Goal: Task Accomplishment & Management: Complete application form

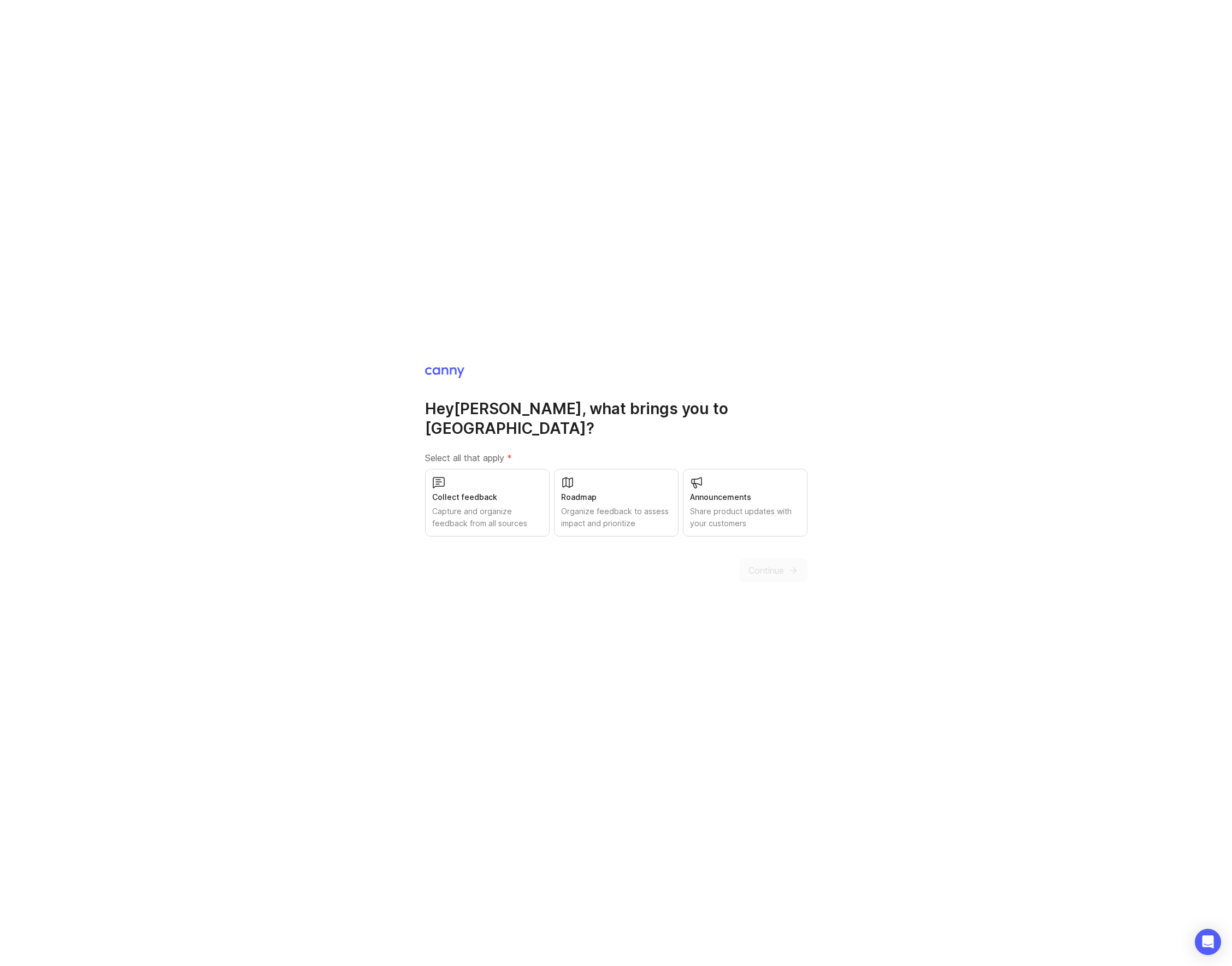
click at [482, 506] on div "Capture and organize feedback from all sources" at bounding box center [487, 517] width 110 height 24
click at [625, 491] on div "Roadmap" at bounding box center [616, 497] width 110 height 12
click at [735, 506] on div "Share product updates with your customers" at bounding box center [745, 517] width 110 height 24
click at [791, 565] on icon "submit" at bounding box center [793, 570] width 10 height 10
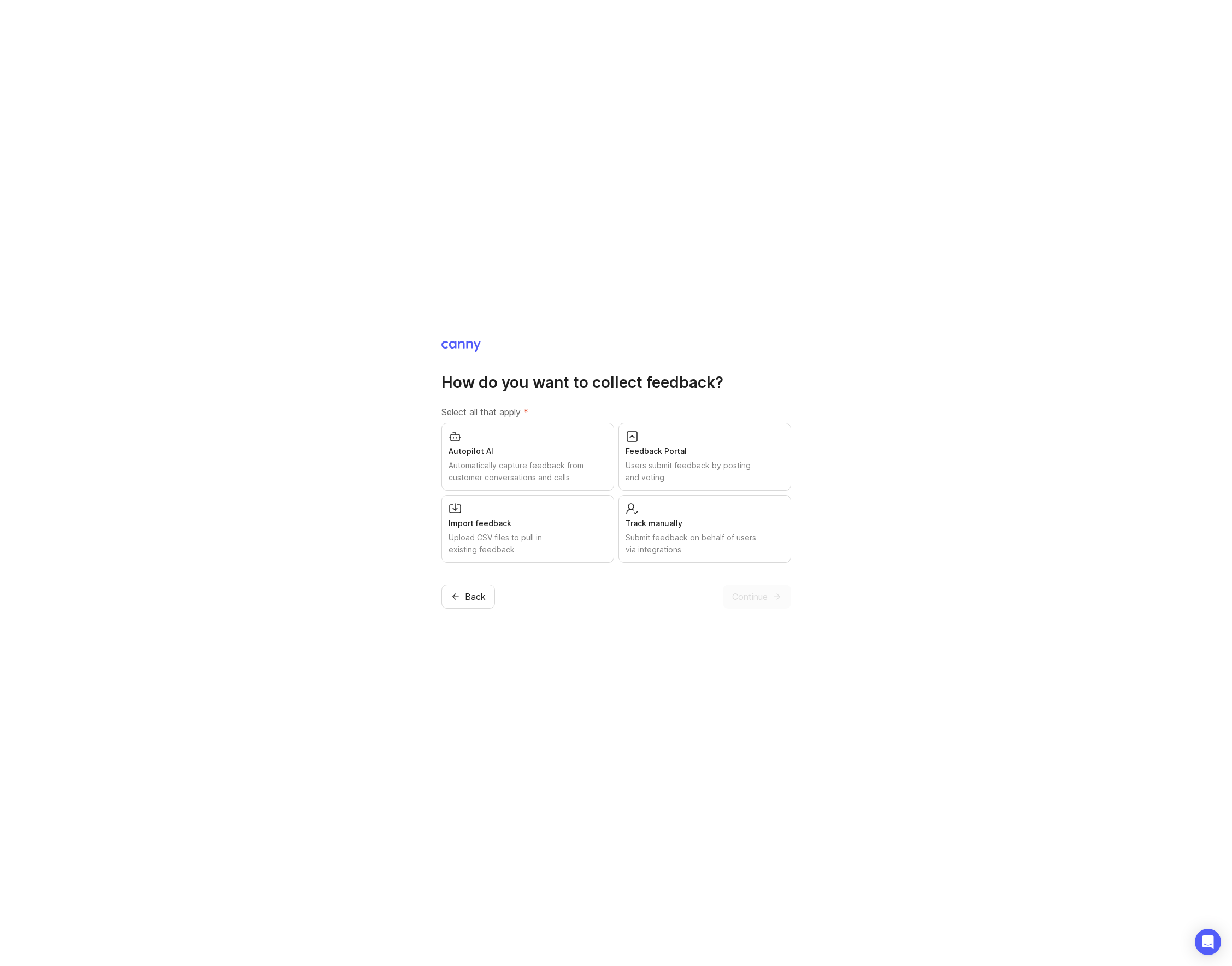
click at [584, 464] on div "Automatically capture feedback from customer conversations and calls" at bounding box center [528, 471] width 158 height 24
click at [662, 464] on div "Users submit feedback by posting and voting" at bounding box center [705, 471] width 158 height 24
drag, startPoint x: 699, startPoint y: 540, endPoint x: 707, endPoint y: 542, distance: 8.2
click at [700, 540] on div "Submit feedback on behalf of users via integrations" at bounding box center [705, 544] width 158 height 24
click at [757, 592] on span "Continue" at bounding box center [749, 596] width 35 height 13
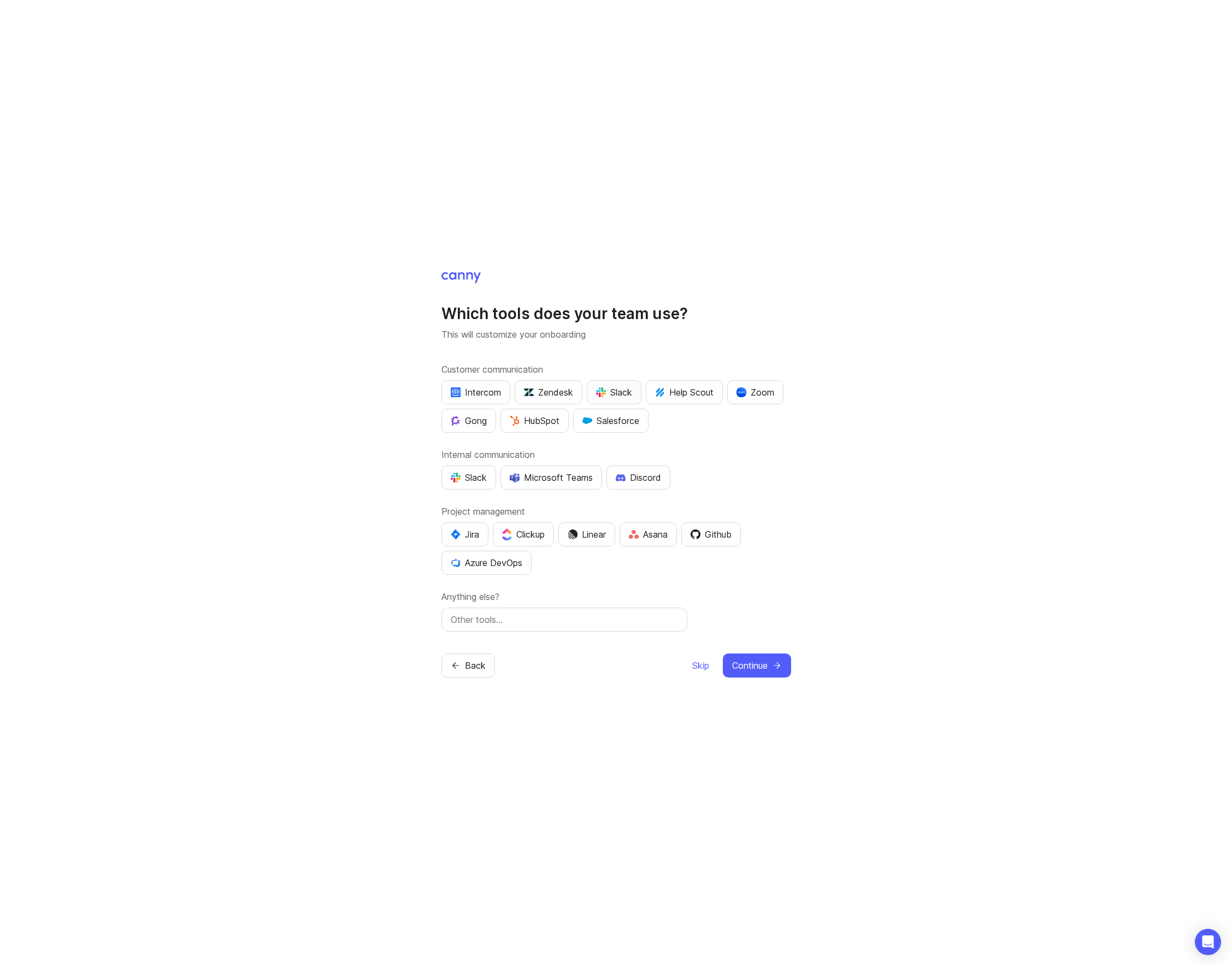
click at [613, 393] on div "Slack" at bounding box center [614, 392] width 36 height 13
click at [472, 479] on div "Slack" at bounding box center [469, 477] width 36 height 13
click at [468, 535] on div "Jira" at bounding box center [465, 535] width 28 height 13
click at [751, 667] on span "Continue" at bounding box center [749, 665] width 35 height 13
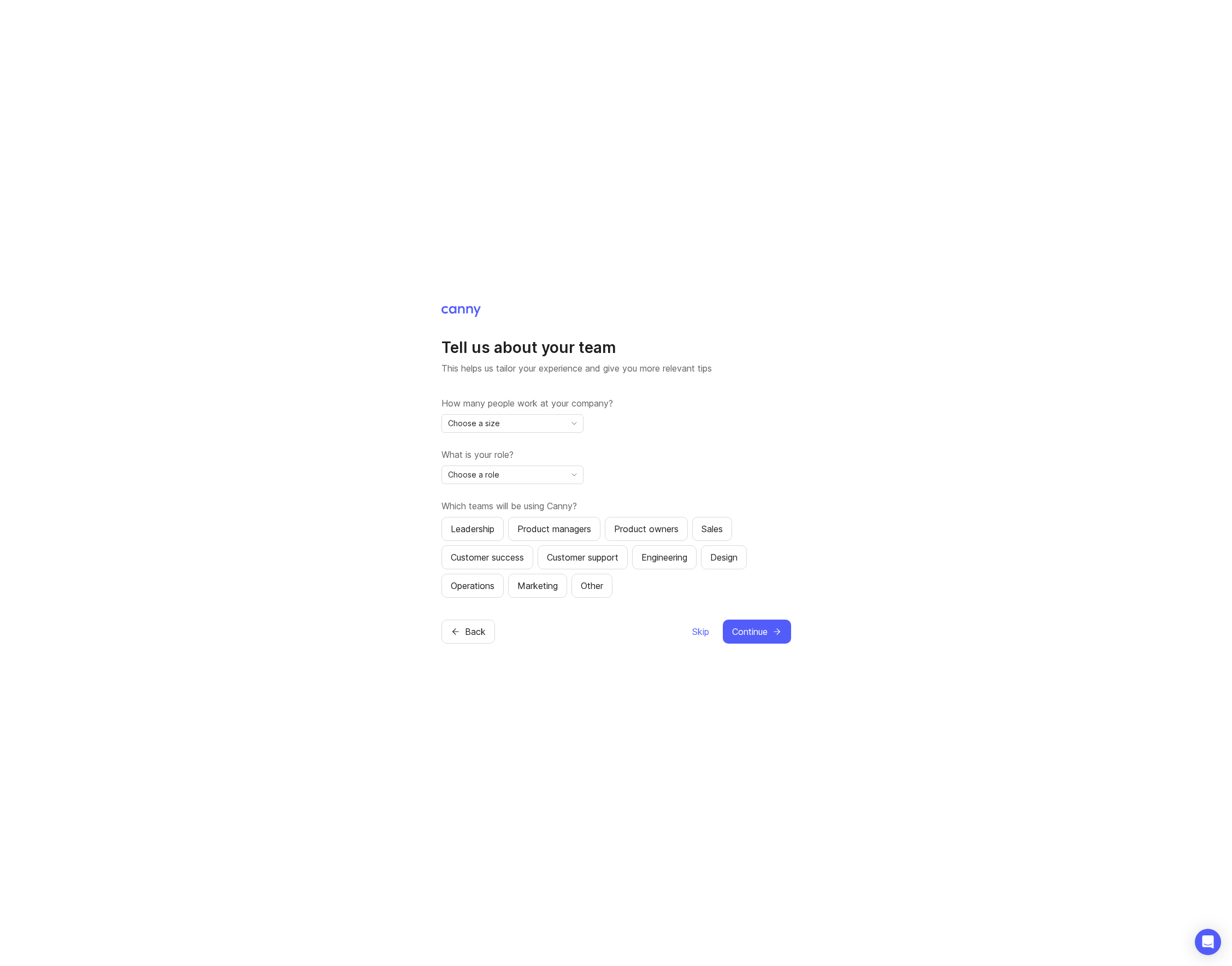
click at [499, 424] on div "Choose a size" at bounding box center [504, 423] width 124 height 17
click at [498, 462] on li "2-10" at bounding box center [512, 462] width 141 height 18
click at [498, 471] on div "Choose a role" at bounding box center [504, 475] width 124 height 17
click at [496, 497] on span "Executive / Leadership" at bounding box center [491, 496] width 84 height 12
click at [555, 527] on div "Product managers" at bounding box center [554, 529] width 74 height 13
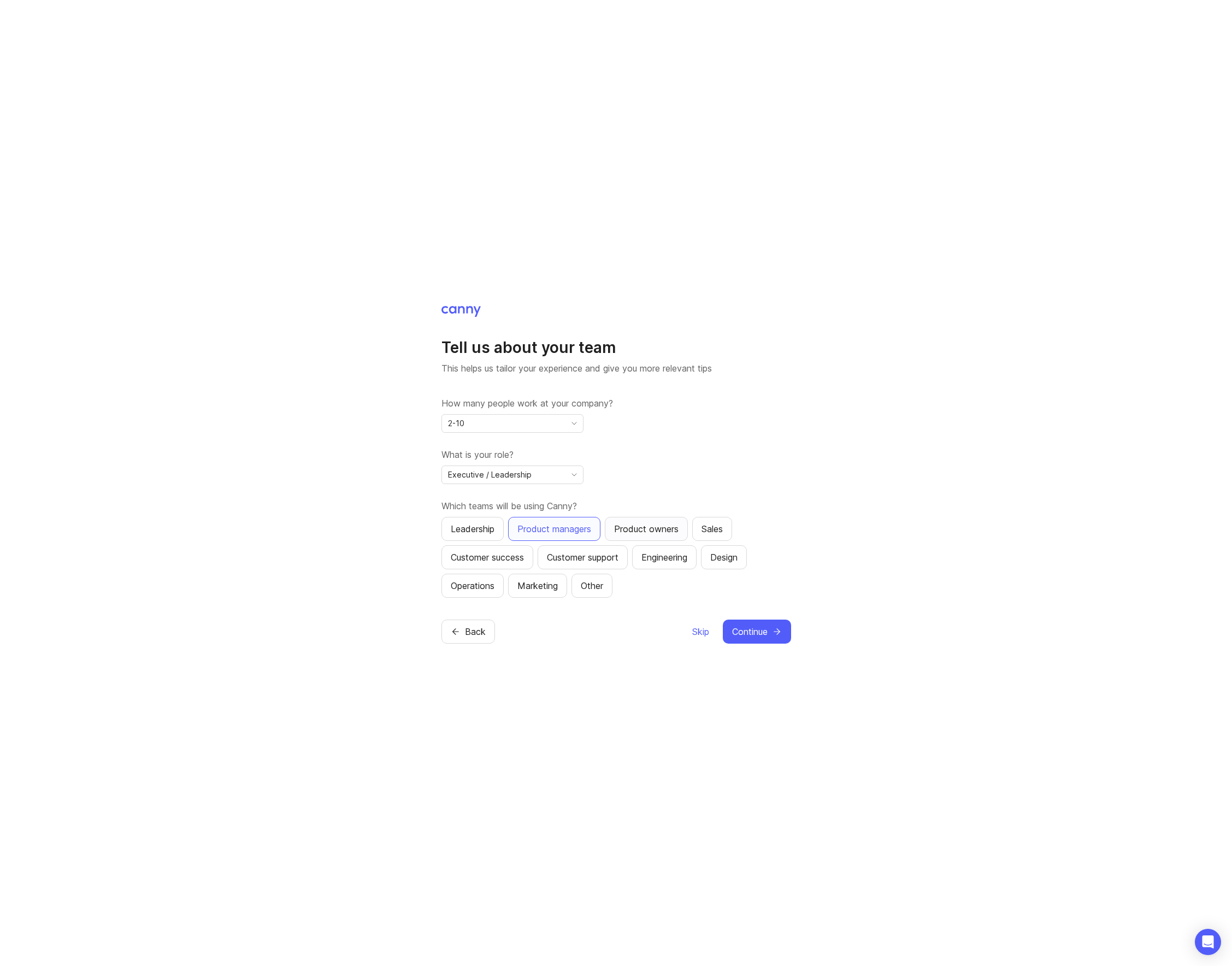
click at [648, 526] on div "Product owners" at bounding box center [646, 529] width 64 height 13
click at [482, 528] on div "Leadership" at bounding box center [472, 529] width 44 height 13
click at [723, 529] on div "Sales" at bounding box center [712, 529] width 21 height 13
click at [479, 559] on div "Customer success" at bounding box center [487, 557] width 73 height 13
click at [577, 561] on div "Customer support" at bounding box center [582, 557] width 71 height 13
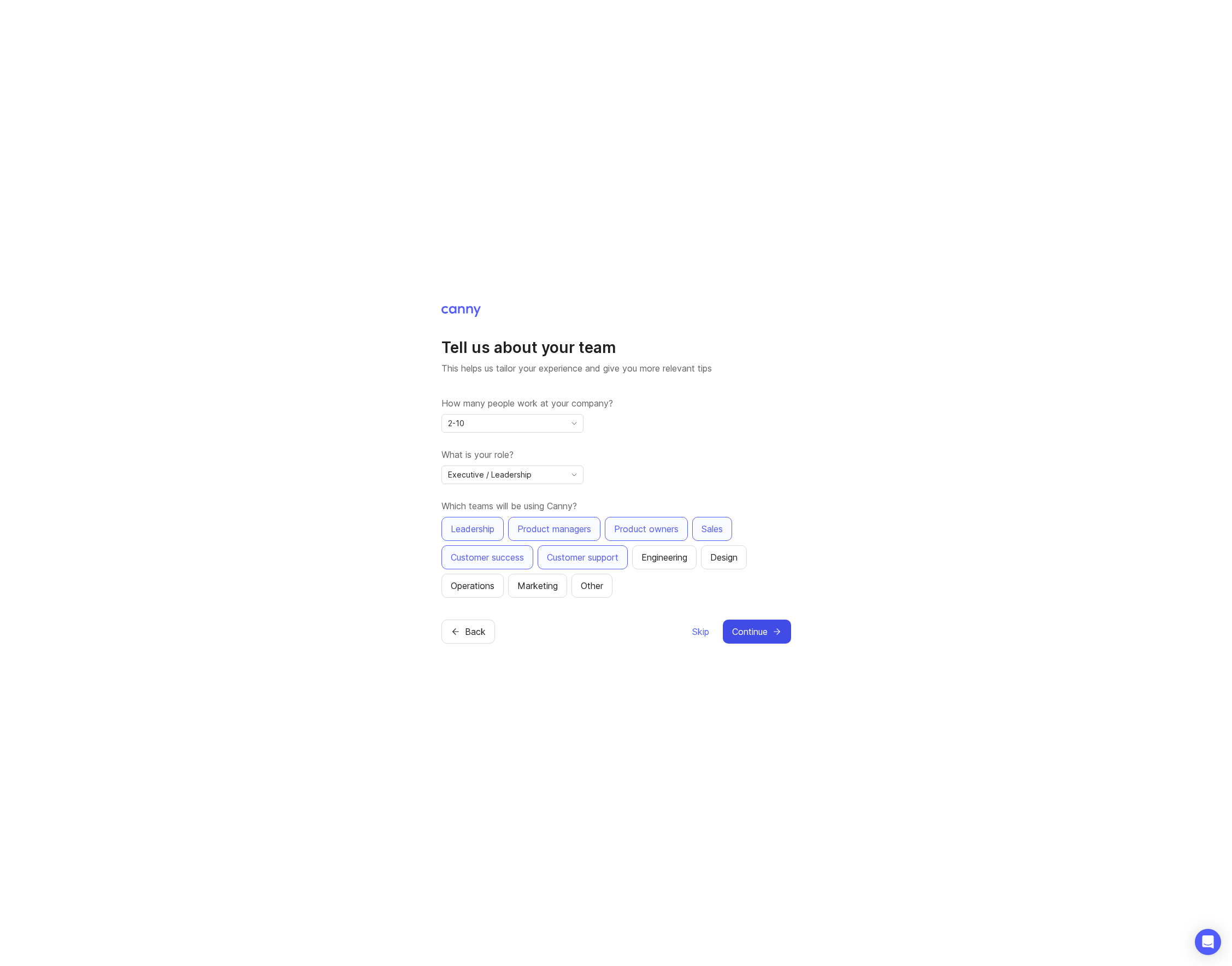
click at [756, 627] on span "Continue" at bounding box center [749, 632] width 35 height 13
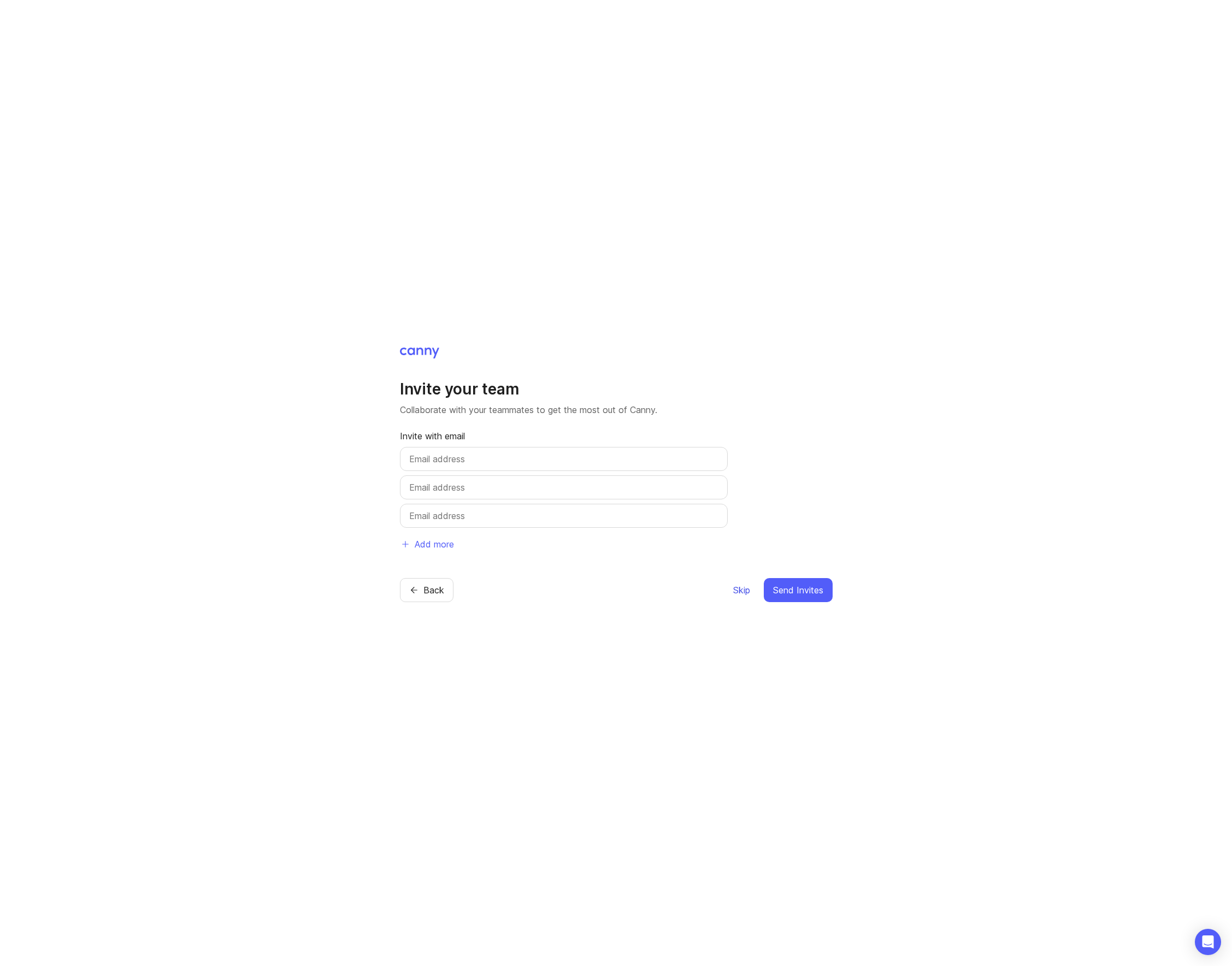
click at [737, 593] on span "Skip" at bounding box center [742, 590] width 17 height 13
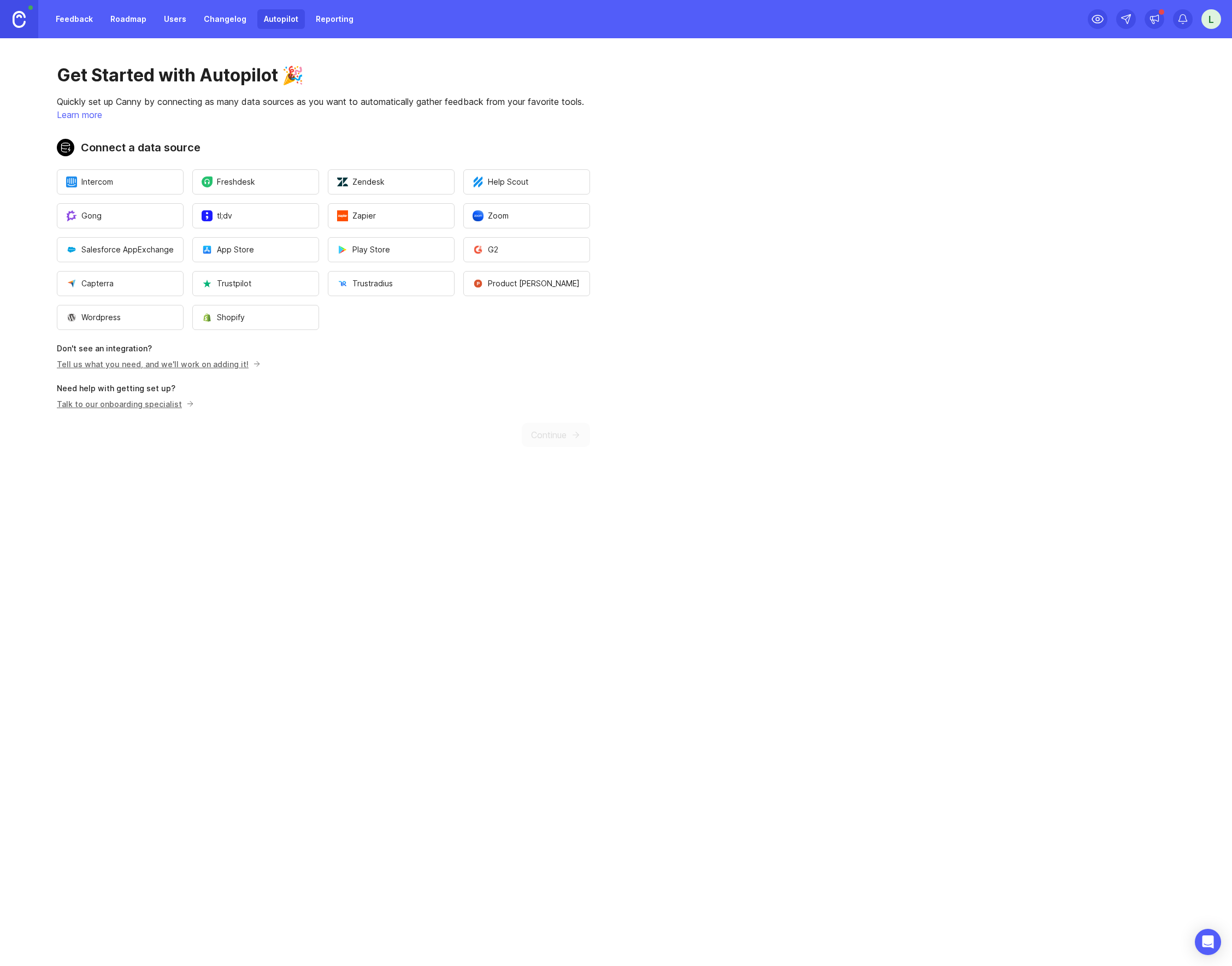
click at [326, 451] on div "Get Started with Autopilot 🎉 Quickly set up Canny by connecting as many data so…" at bounding box center [323, 255] width 647 height 435
click at [560, 431] on div "Get Started with Autopilot 🎉 Quickly set up Canny by connecting as many data so…" at bounding box center [323, 255] width 647 height 435
click at [153, 309] on button "Wordpress" at bounding box center [120, 317] width 127 height 25
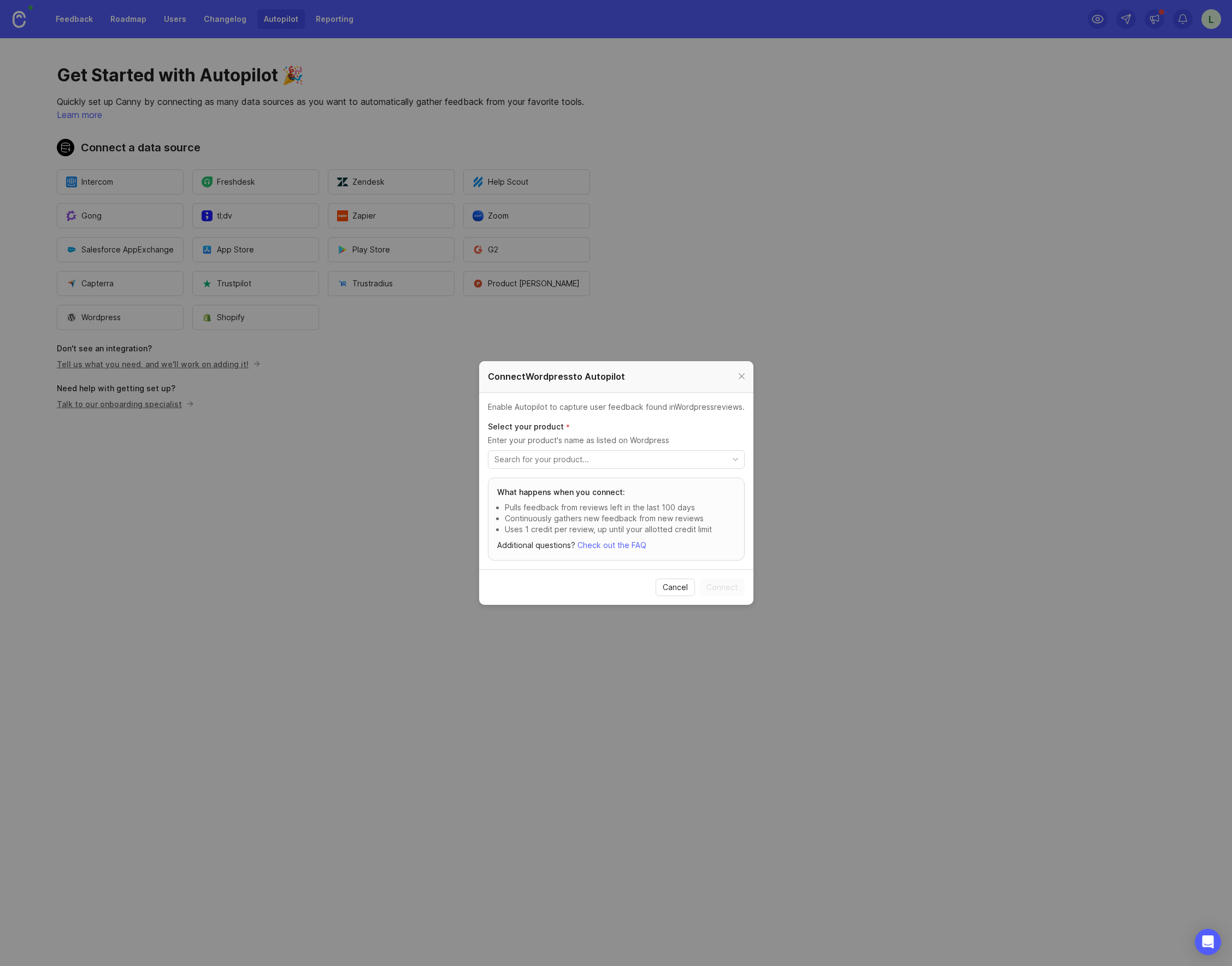
click at [601, 463] on input "toggle menu" at bounding box center [610, 459] width 231 height 12
click at [742, 377] on div at bounding box center [742, 377] width 13 height 14
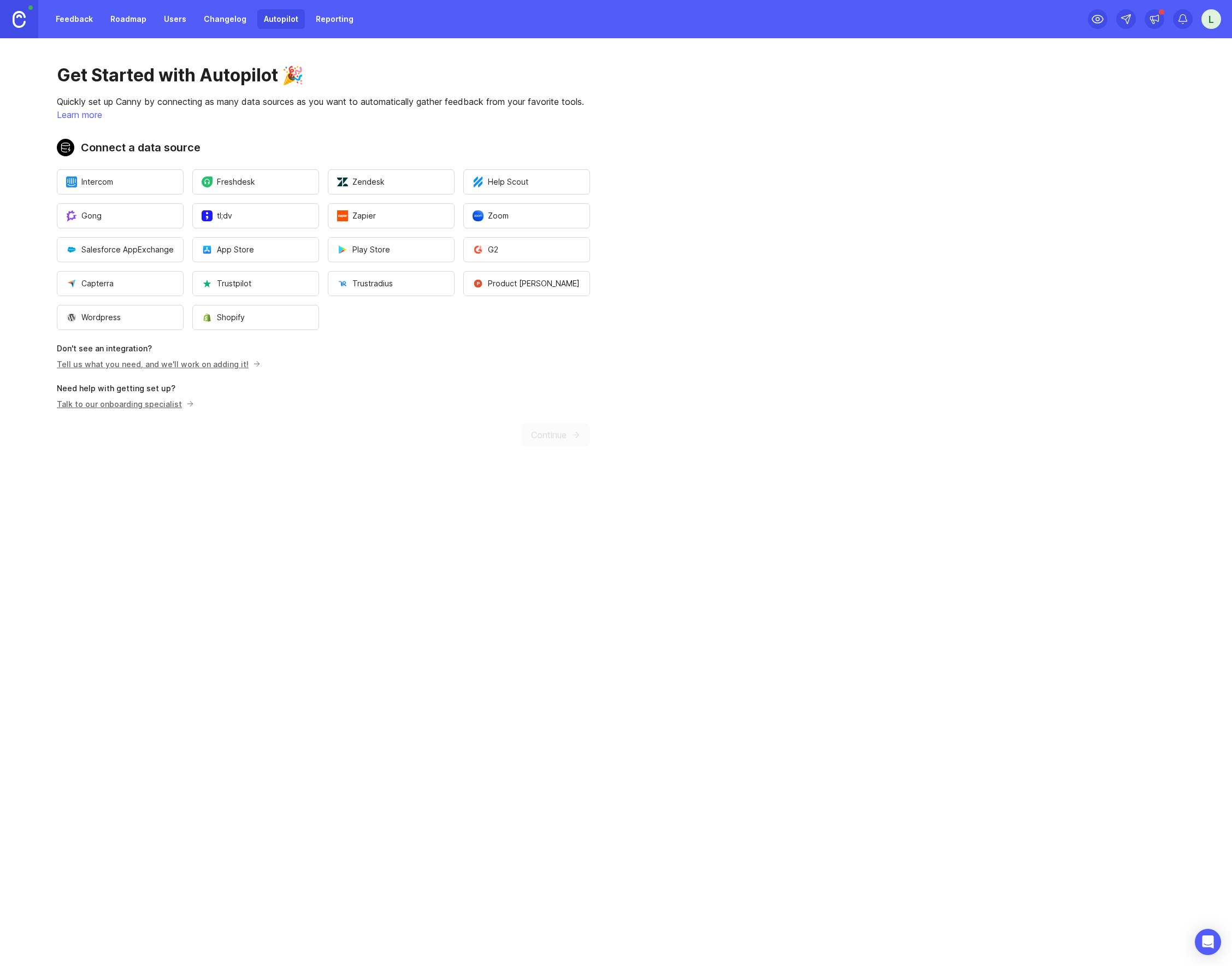
click at [522, 425] on div "Get Started with Autopilot 🎉 Quickly set up Canny by connecting as many data so…" at bounding box center [323, 255] width 647 height 435
click at [536, 433] on div "Get Started with Autopilot 🎉 Quickly set up Canny by connecting as many data so…" at bounding box center [323, 255] width 647 height 435
click at [85, 13] on link "Feedback" at bounding box center [74, 19] width 50 height 20
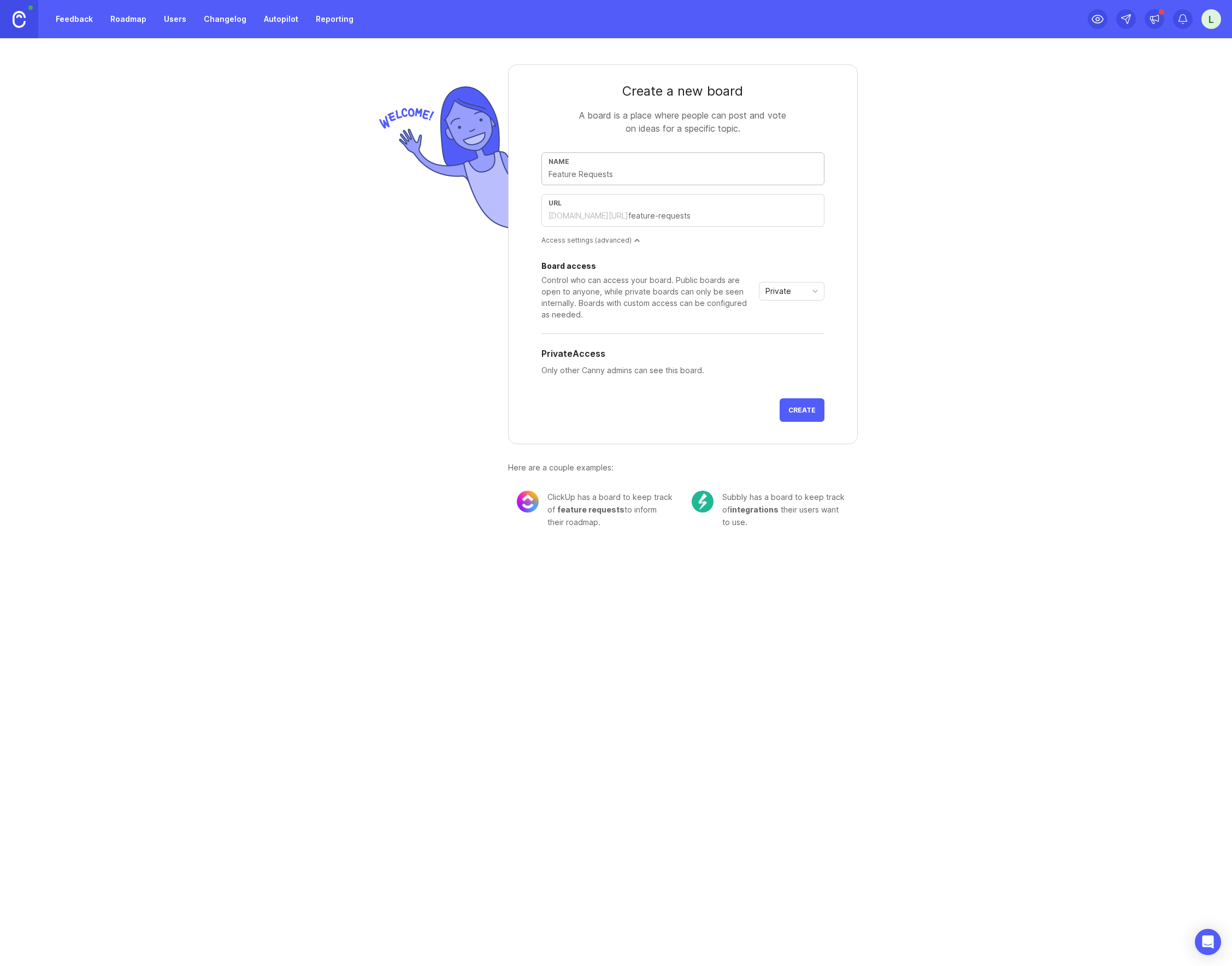
click at [804, 409] on span "Create" at bounding box center [802, 410] width 27 height 8
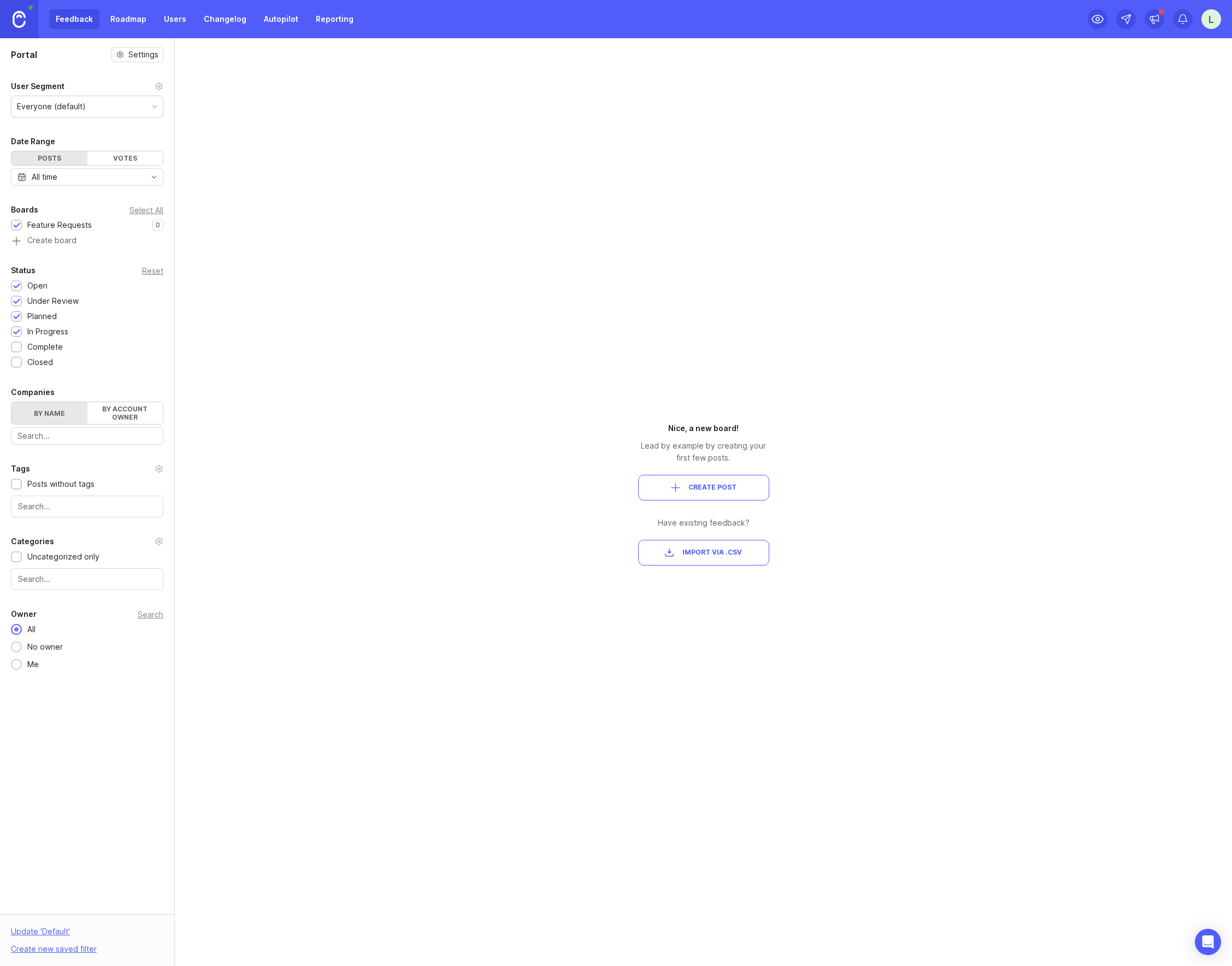
click at [451, 366] on div "Portal Settings User Segment Everyone (default) Date Range Posts Votes All time…" at bounding box center [616, 502] width 1232 height 928
click at [128, 108] on div "Everyone (default)" at bounding box center [87, 106] width 151 height 21
click at [289, 223] on div "Portal Settings User Segment Everyone (default) Date Range Posts Votes All time…" at bounding box center [616, 502] width 1232 height 928
click at [66, 408] on label "By name" at bounding box center [50, 413] width 76 height 22
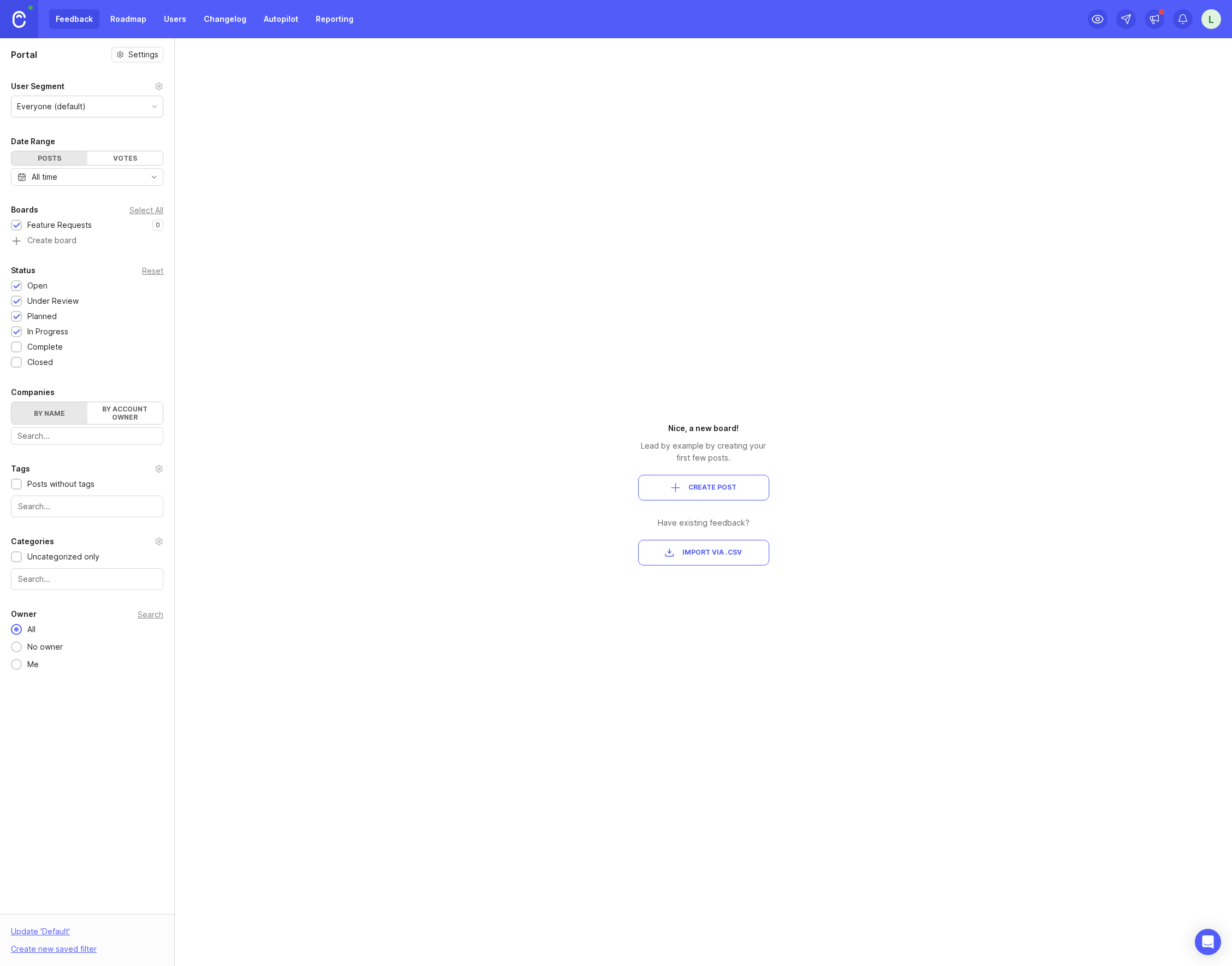
click at [12, 402] on input "By name" at bounding box center [12, 402] width 0 height 0
click at [131, 410] on label "By account owner" at bounding box center [126, 413] width 76 height 22
click at [12, 402] on input "By account owner" at bounding box center [12, 402] width 0 height 0
click at [44, 410] on label "By name" at bounding box center [50, 413] width 76 height 22
click at [12, 402] on input "By name" at bounding box center [12, 402] width 0 height 0
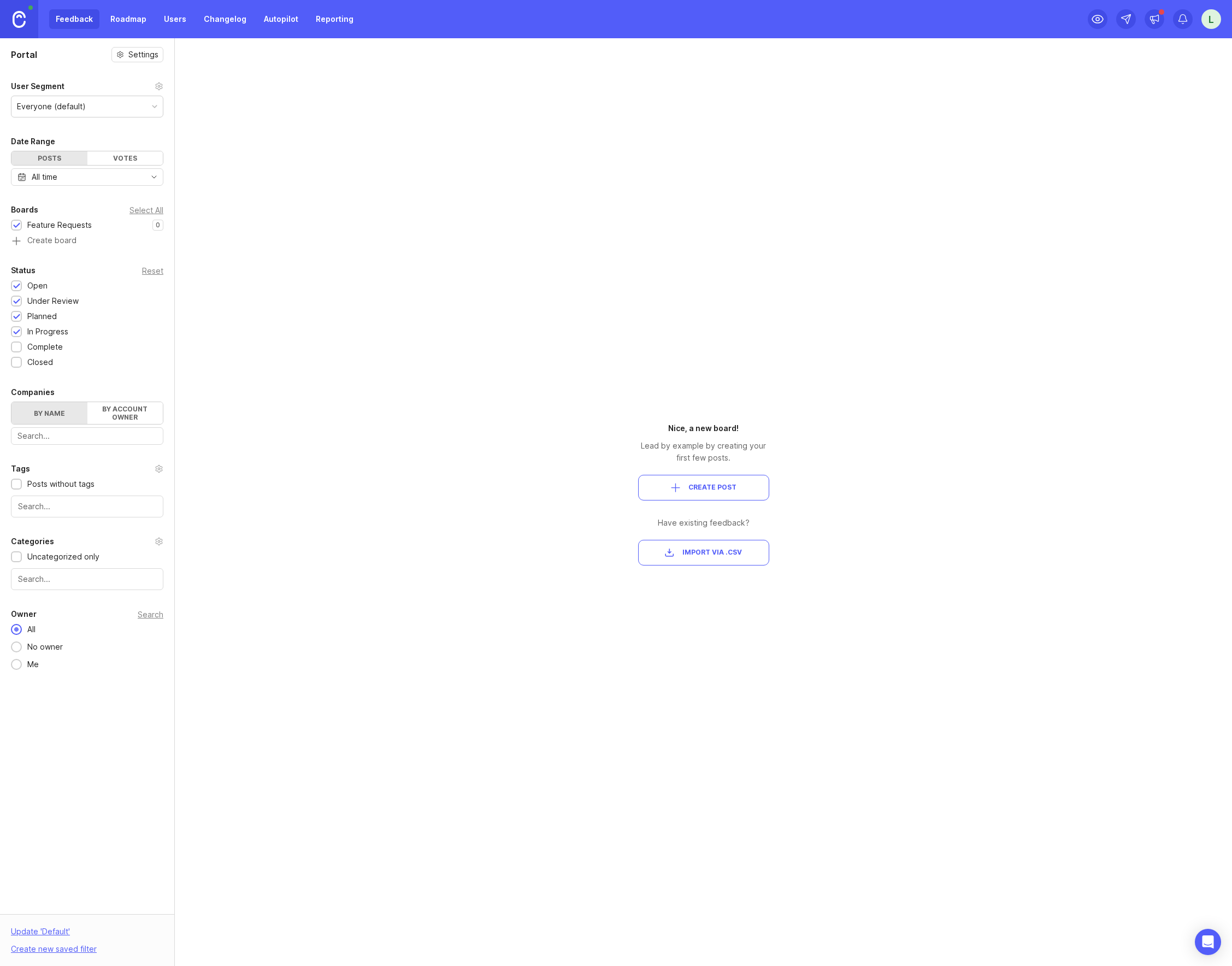
click at [131, 410] on label "By account owner" at bounding box center [126, 413] width 76 height 22
click at [12, 402] on input "By account owner" at bounding box center [12, 402] width 0 height 0
